Goal: Navigation & Orientation: Find specific page/section

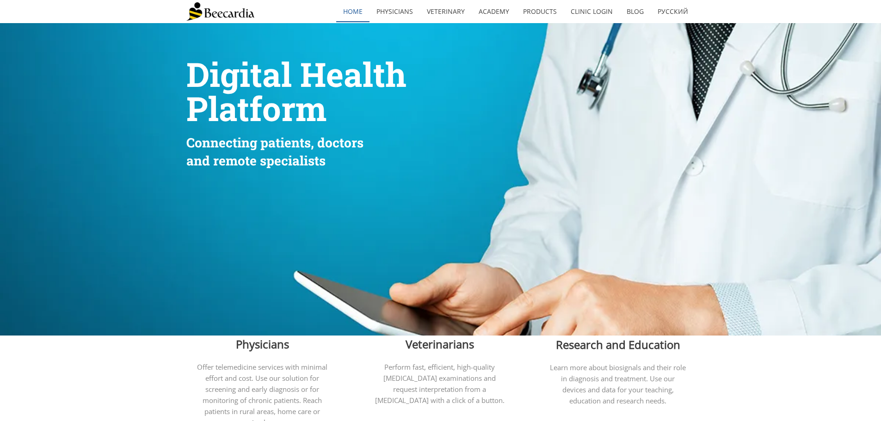
click at [347, 10] on link "home" at bounding box center [352, 11] width 33 height 21
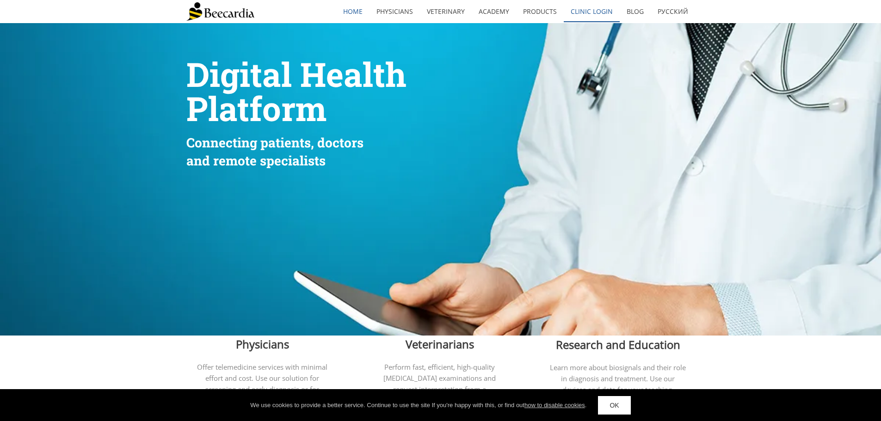
click at [605, 9] on link "Clinic Login" at bounding box center [592, 11] width 56 height 21
click at [604, 11] on link "Clinic Login" at bounding box center [592, 11] width 56 height 21
